Goal: Information Seeking & Learning: Learn about a topic

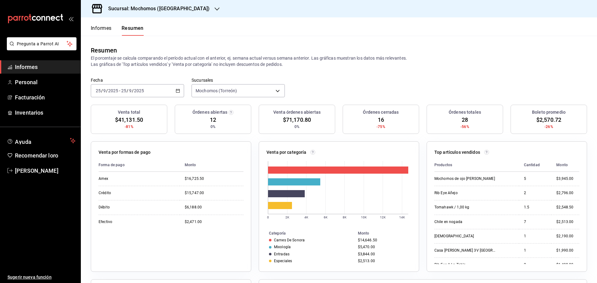
click at [96, 30] on font "Informes" at bounding box center [101, 28] width 21 height 6
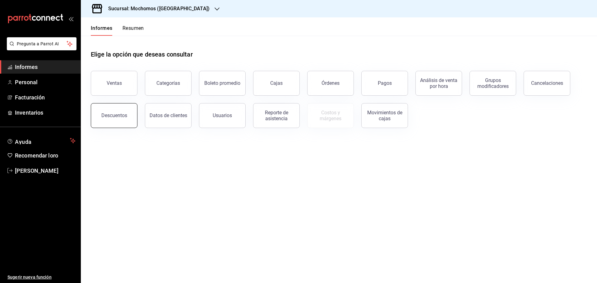
click at [115, 121] on button "Descuentos" at bounding box center [114, 115] width 47 height 25
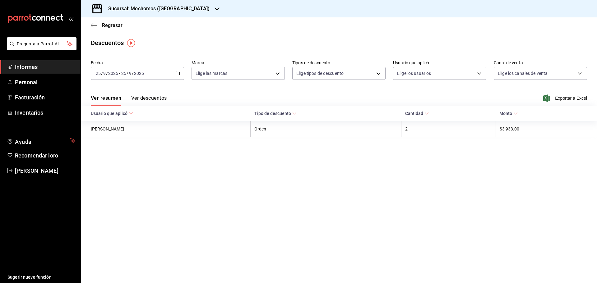
click at [159, 100] on font "Ver descuentos" at bounding box center [148, 98] width 35 height 6
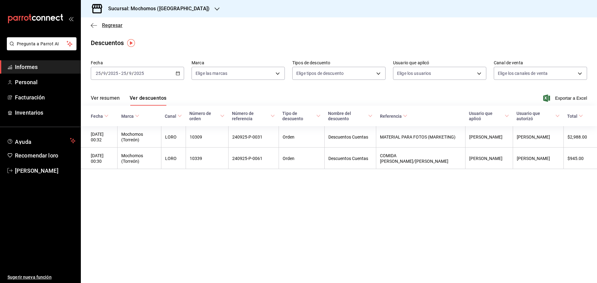
click at [114, 24] on font "Regresar" at bounding box center [112, 25] width 21 height 6
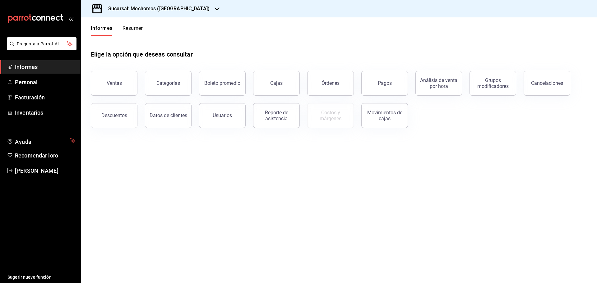
click at [131, 28] on font "Resumen" at bounding box center [133, 28] width 21 height 6
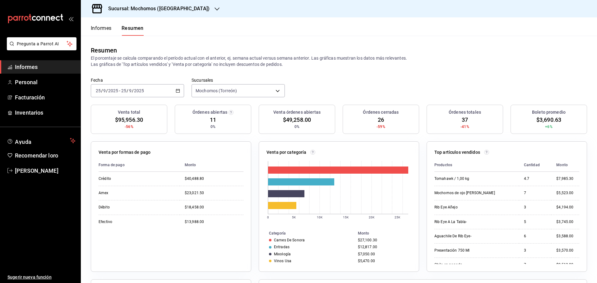
click at [99, 29] on font "Informes" at bounding box center [101, 28] width 21 height 6
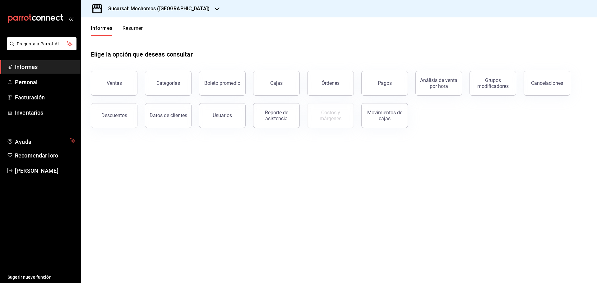
click at [130, 30] on font "Resumen" at bounding box center [133, 28] width 21 height 6
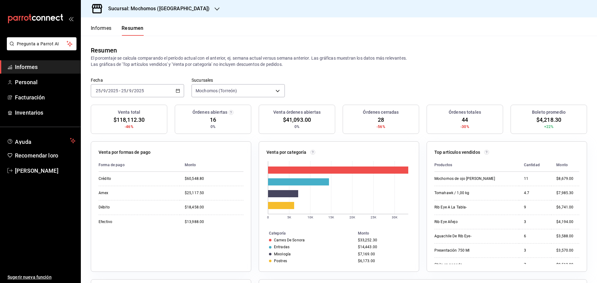
click at [94, 29] on font "Informes" at bounding box center [101, 28] width 21 height 6
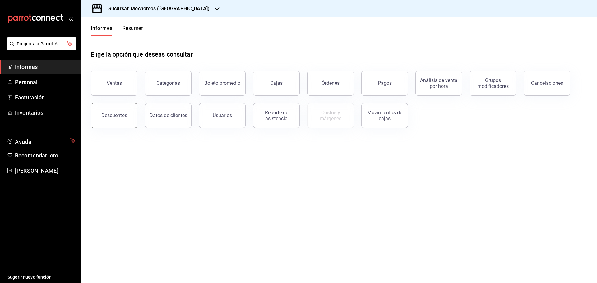
click at [128, 122] on button "Descuentos" at bounding box center [114, 115] width 47 height 25
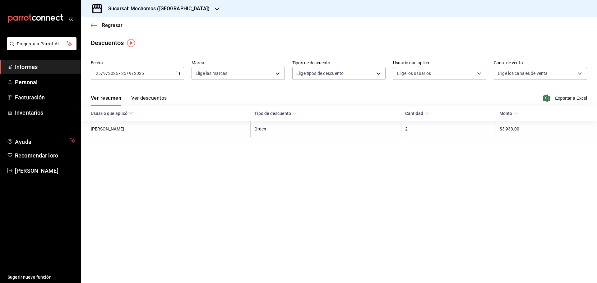
click at [161, 97] on font "Ver descuentos" at bounding box center [148, 98] width 35 height 6
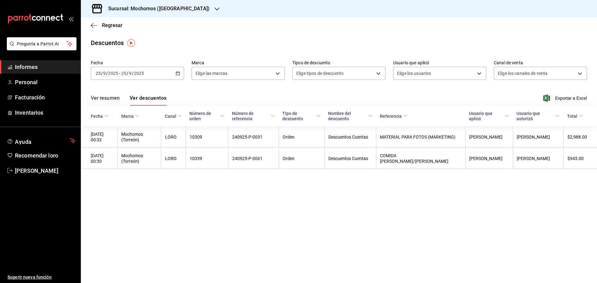
click at [113, 103] on button "Ver resumen" at bounding box center [105, 100] width 29 height 11
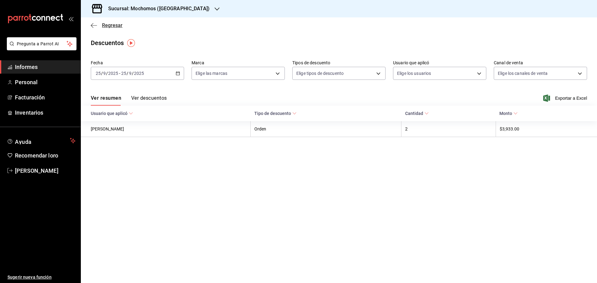
click at [107, 24] on font "Regresar" at bounding box center [112, 25] width 21 height 6
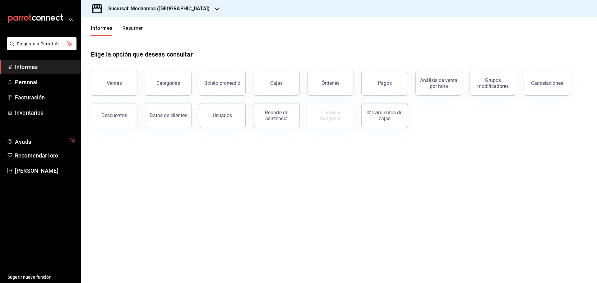
click at [128, 28] on font "Resumen" at bounding box center [133, 28] width 21 height 6
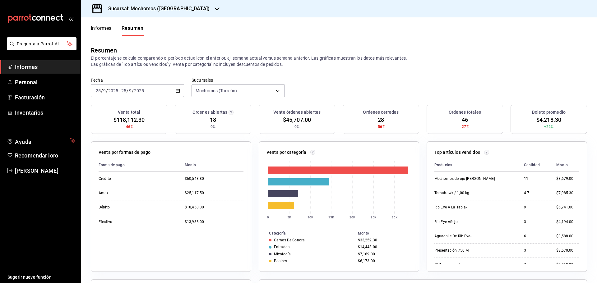
click at [99, 28] on font "Informes" at bounding box center [101, 28] width 21 height 6
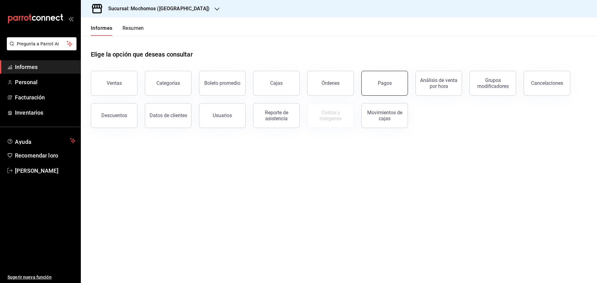
click at [389, 93] on button "Pagos" at bounding box center [384, 83] width 47 height 25
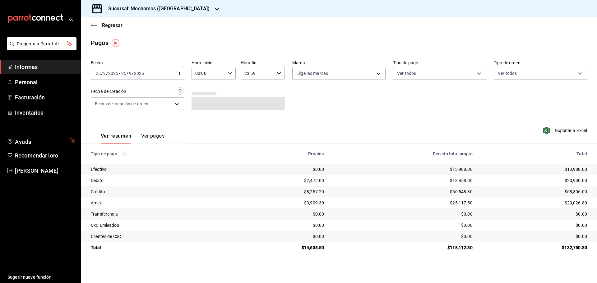
click at [178, 73] on \(Stroke\) "button" at bounding box center [177, 73] width 3 height 0
click at [232, 72] on div "00:00 Hora inicio" at bounding box center [214, 73] width 44 height 13
click at [204, 121] on button "04" at bounding box center [203, 118] width 20 height 12
type input "04:00"
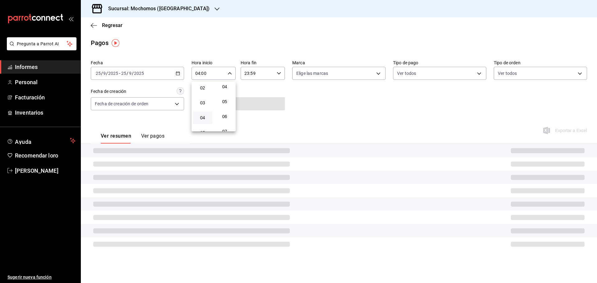
click at [204, 121] on button "04" at bounding box center [203, 118] width 20 height 12
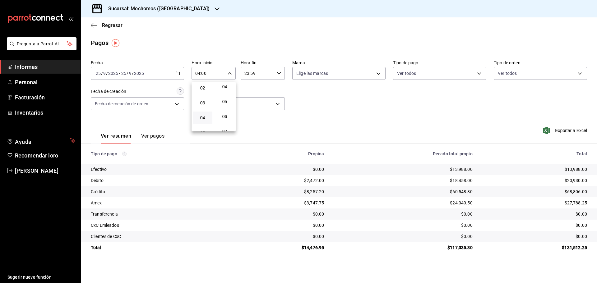
click at [372, 96] on div at bounding box center [298, 141] width 597 height 283
click at [108, 26] on font "Regresar" at bounding box center [112, 25] width 21 height 6
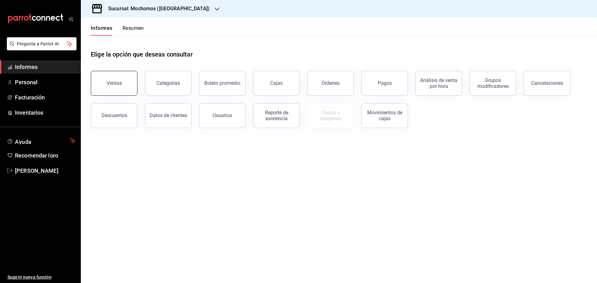
click at [120, 94] on button "Ventas" at bounding box center [114, 83] width 47 height 25
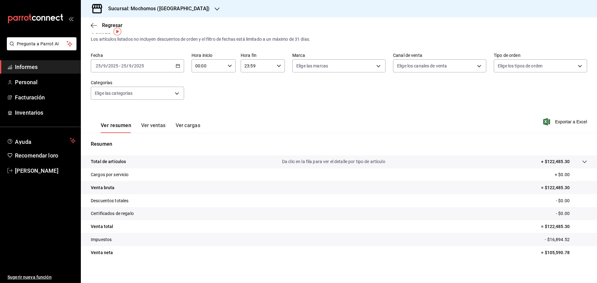
scroll to position [15, 0]
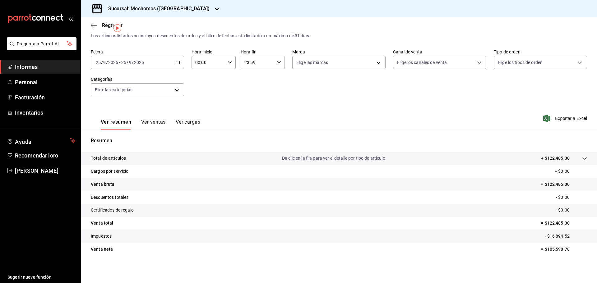
click at [156, 124] on font "Ver ventas" at bounding box center [153, 122] width 25 height 6
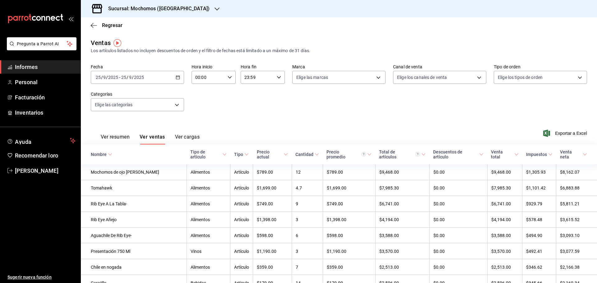
click at [195, 136] on font "Ver cargas" at bounding box center [187, 137] width 25 height 6
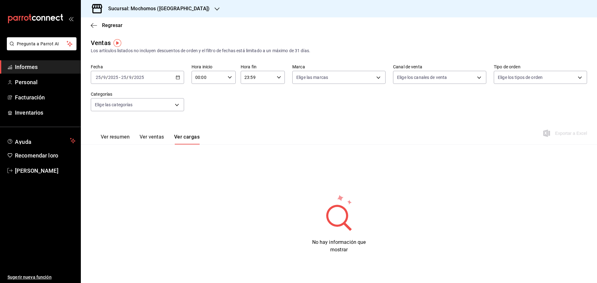
click at [116, 138] on font "Ver resumen" at bounding box center [115, 137] width 29 height 6
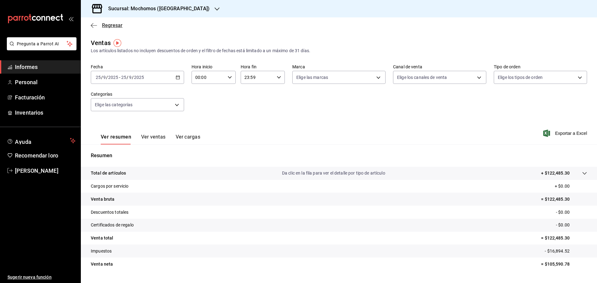
click at [114, 27] on font "Regresar" at bounding box center [112, 25] width 21 height 6
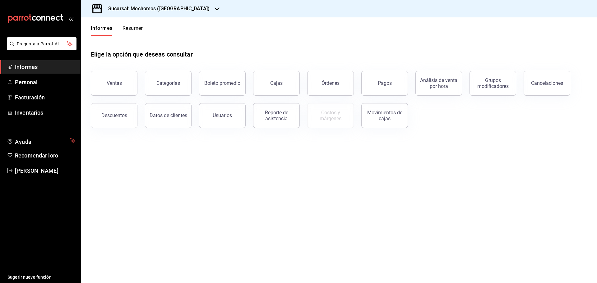
click at [127, 28] on font "Resumen" at bounding box center [133, 28] width 21 height 6
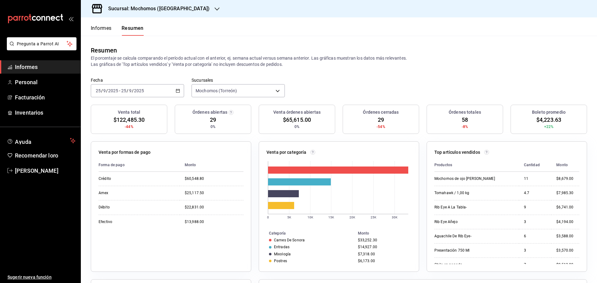
click at [107, 27] on font "Informes" at bounding box center [101, 28] width 21 height 6
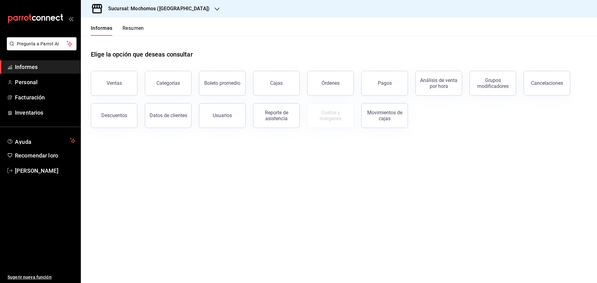
click at [127, 30] on font "Resumen" at bounding box center [133, 28] width 21 height 6
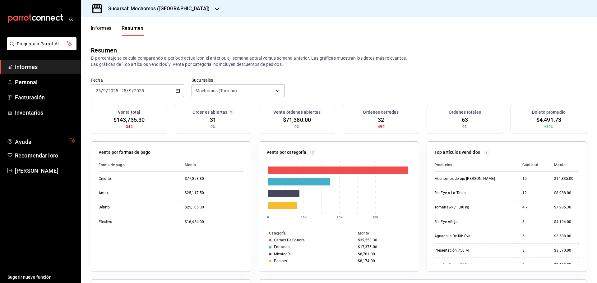
click at [94, 31] on font "Informes" at bounding box center [101, 28] width 21 height 7
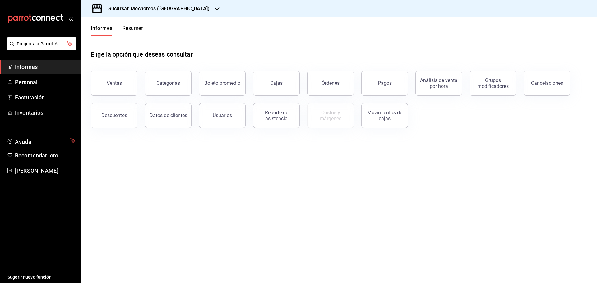
click at [141, 30] on font "Resumen" at bounding box center [133, 28] width 21 height 6
